Goal: Find contact information: Find contact information

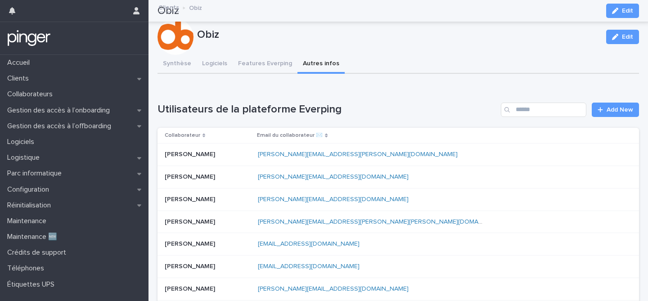
scroll to position [84, 0]
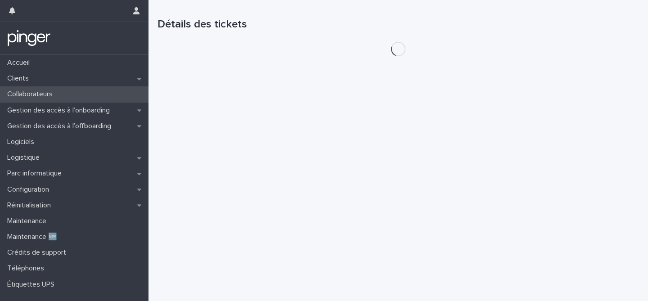
click at [39, 92] on p "Collaborateurs" at bounding box center [32, 94] width 56 height 9
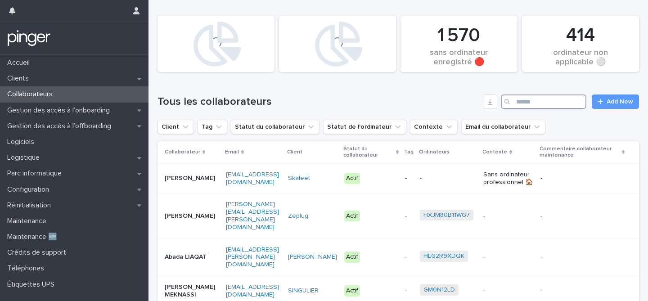
click at [522, 105] on input "Search" at bounding box center [544, 102] width 86 height 14
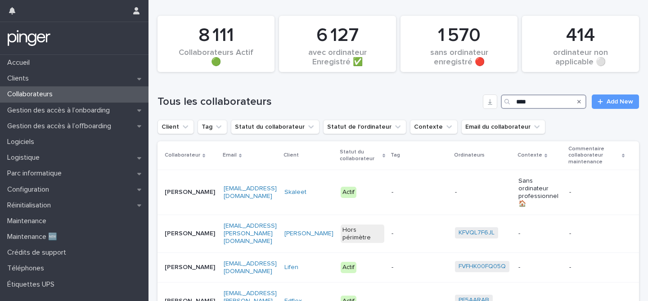
type input "*****"
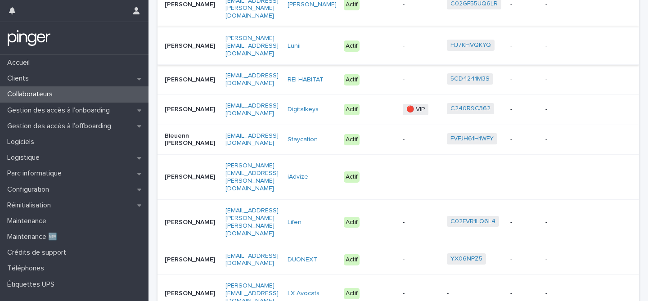
scroll to position [198, 0]
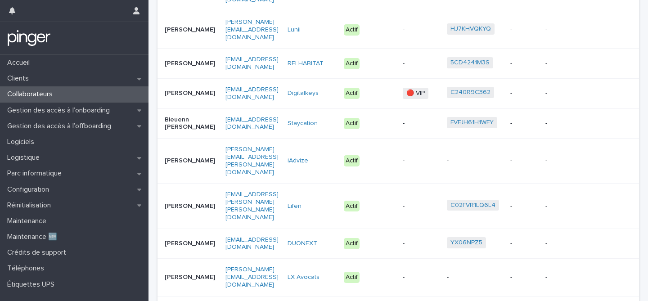
click at [197, 259] on td "[PERSON_NAME]" at bounding box center [190, 277] width 64 height 37
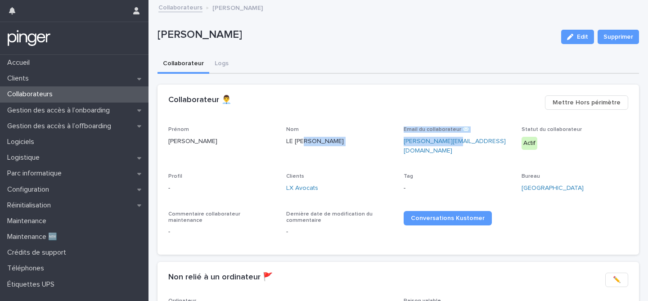
drag, startPoint x: 447, startPoint y: 142, endPoint x: 397, endPoint y: 144, distance: 50.0
click at [397, 144] on div "Prénom [PERSON_NAME] Nom LE [PERSON_NAME] Email du collaborateur ✉️ [PERSON_NAM…" at bounding box center [398, 184] width 460 height 117
click at [446, 155] on span "Email du collaborateur ✉️ [PERSON_NAME][EMAIL_ADDRESS][DOMAIN_NAME]" at bounding box center [457, 144] width 107 height 36
drag, startPoint x: 450, startPoint y: 141, endPoint x: 398, endPoint y: 141, distance: 52.2
click at [398, 141] on div "Prénom [PERSON_NAME] Nom LE [PERSON_NAME] Email du collaborateur ✉️ [PERSON_NAM…" at bounding box center [398, 184] width 460 height 117
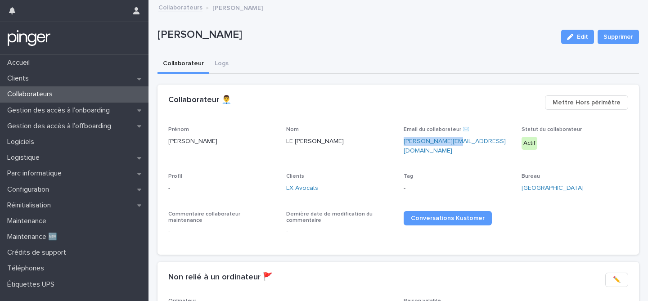
copy link "[PERSON_NAME][EMAIL_ADDRESS][DOMAIN_NAME]"
